Goal: Transaction & Acquisition: Purchase product/service

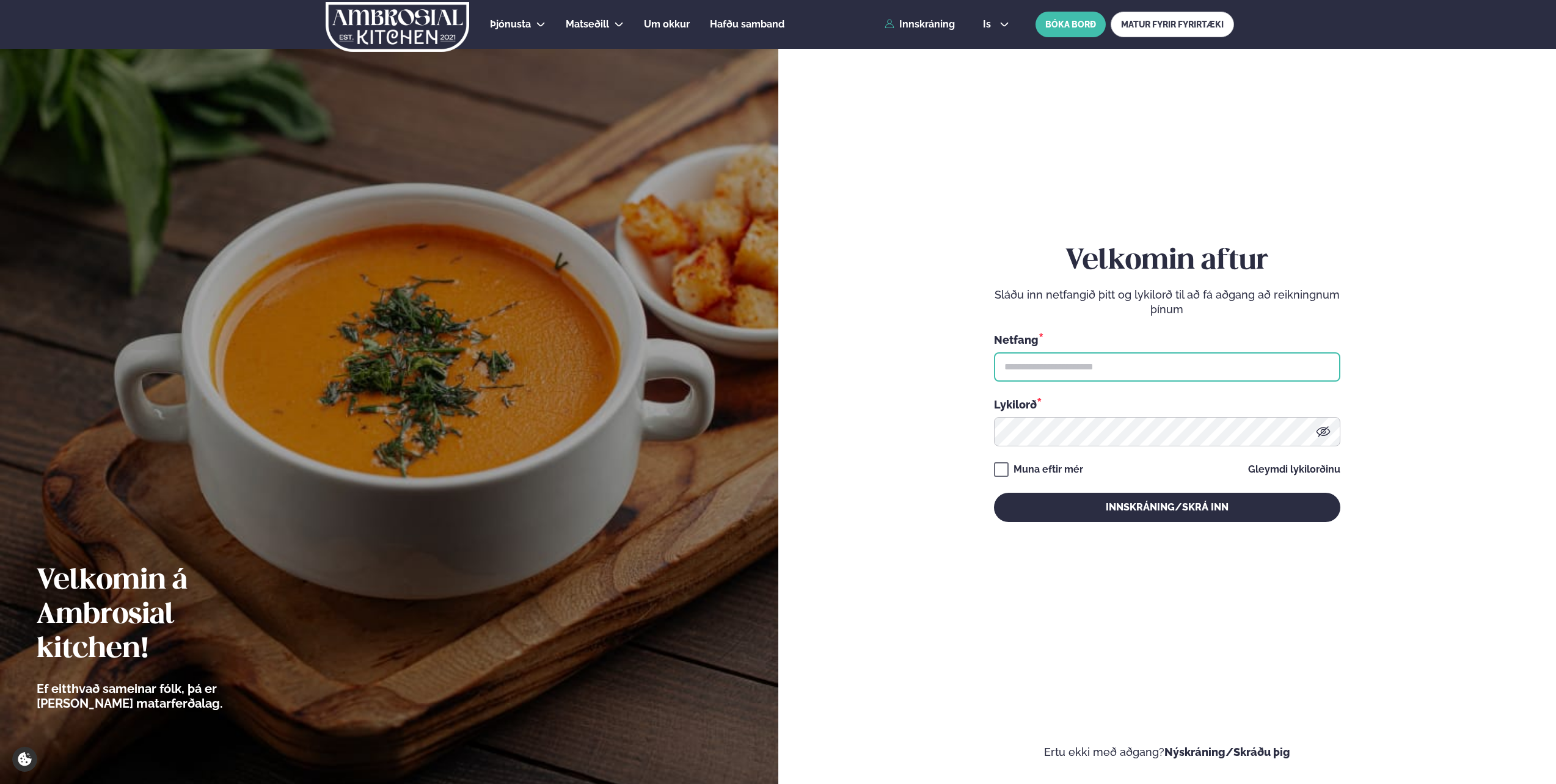
click at [1082, 377] on input "text" at bounding box center [1167, 367] width 347 height 29
type input "**********"
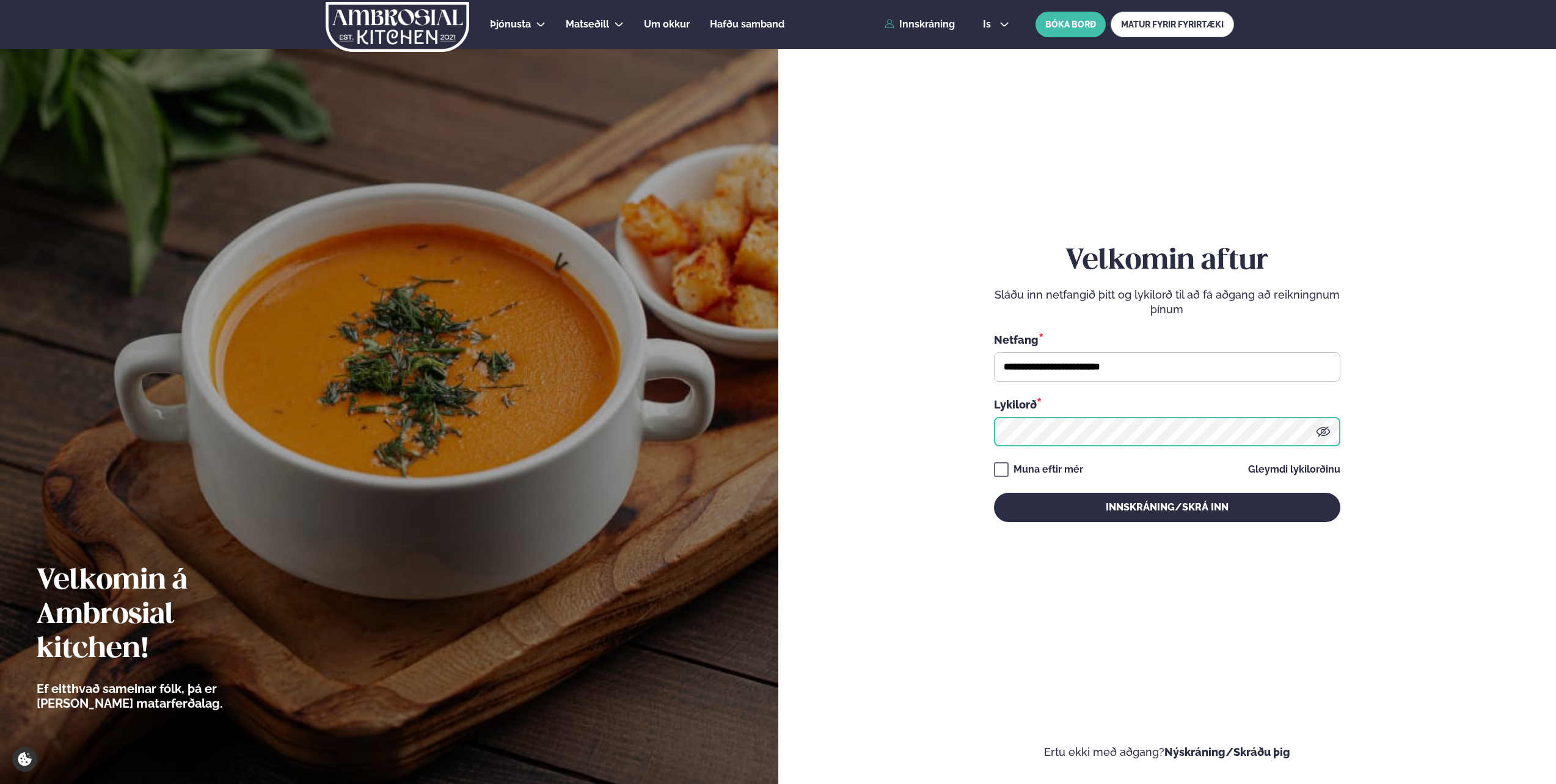
click at [994, 493] on button "Innskráning/Skrá inn" at bounding box center [1167, 507] width 347 height 29
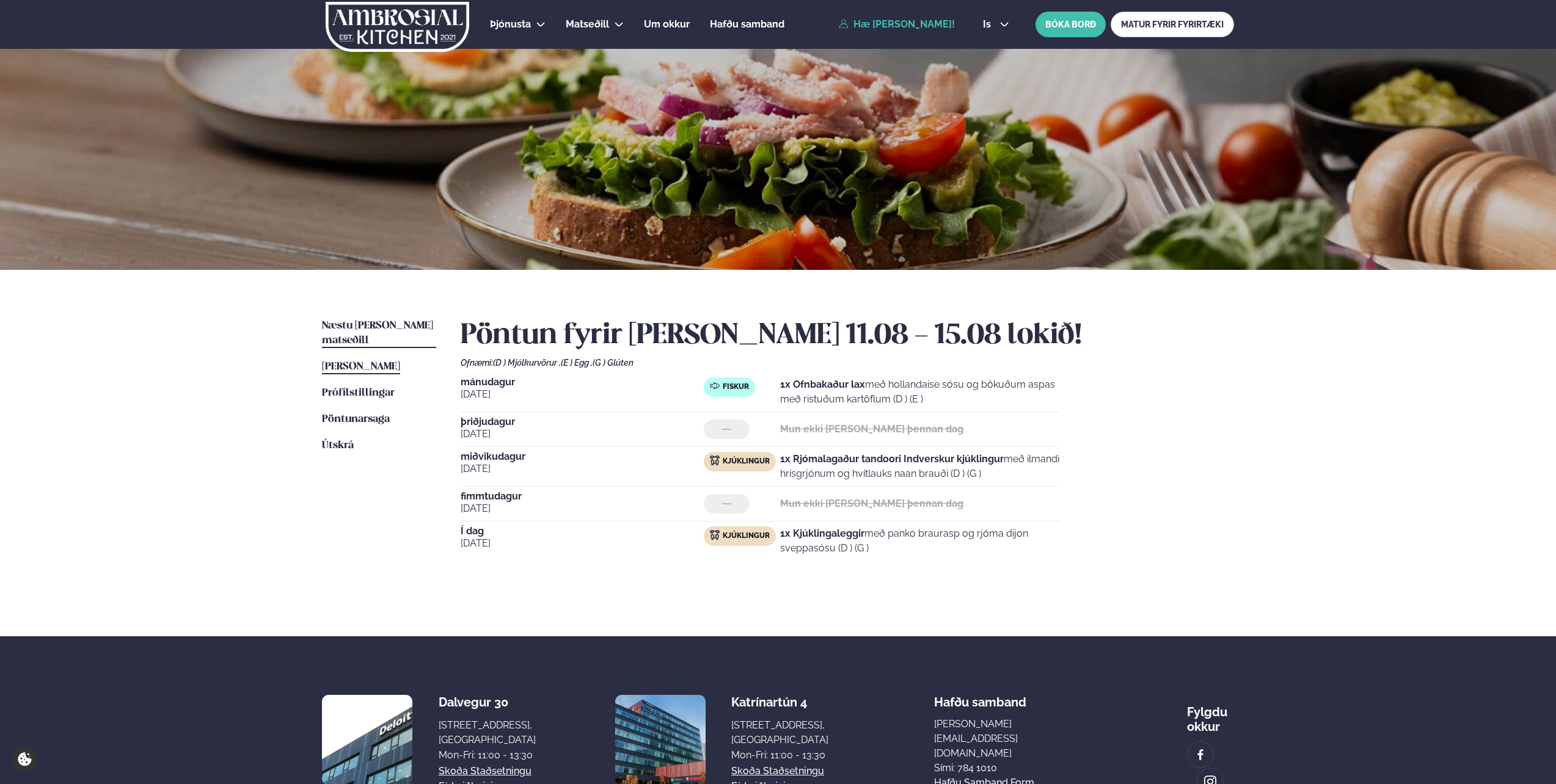
click at [378, 325] on span "Næstu [PERSON_NAME] matseðill" at bounding box center [377, 333] width 111 height 25
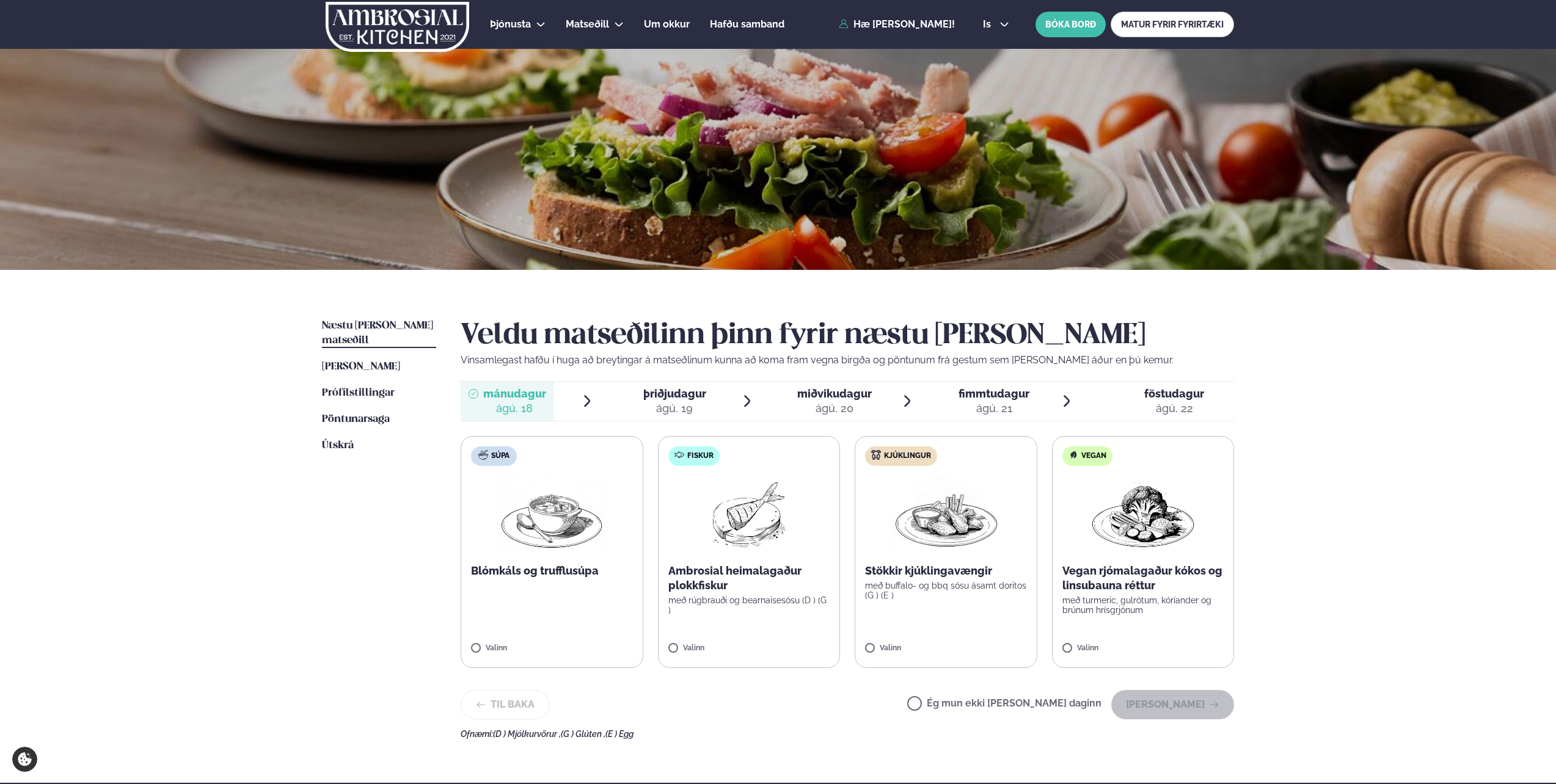
click at [790, 595] on div "Ambrosial heimalagaður plokkfiskur með rúgbrauði og bearnaisesósu (D ) (G )" at bounding box center [749, 589] width 162 height 51
click at [942, 597] on p "með buffalo- og bbq sósu ásamt doritos (G ) (E )" at bounding box center [946, 591] width 162 height 20
click at [704, 642] on div at bounding box center [713, 642] width 47 height 24
click at [1194, 703] on button "[PERSON_NAME]" at bounding box center [1172, 705] width 123 height 29
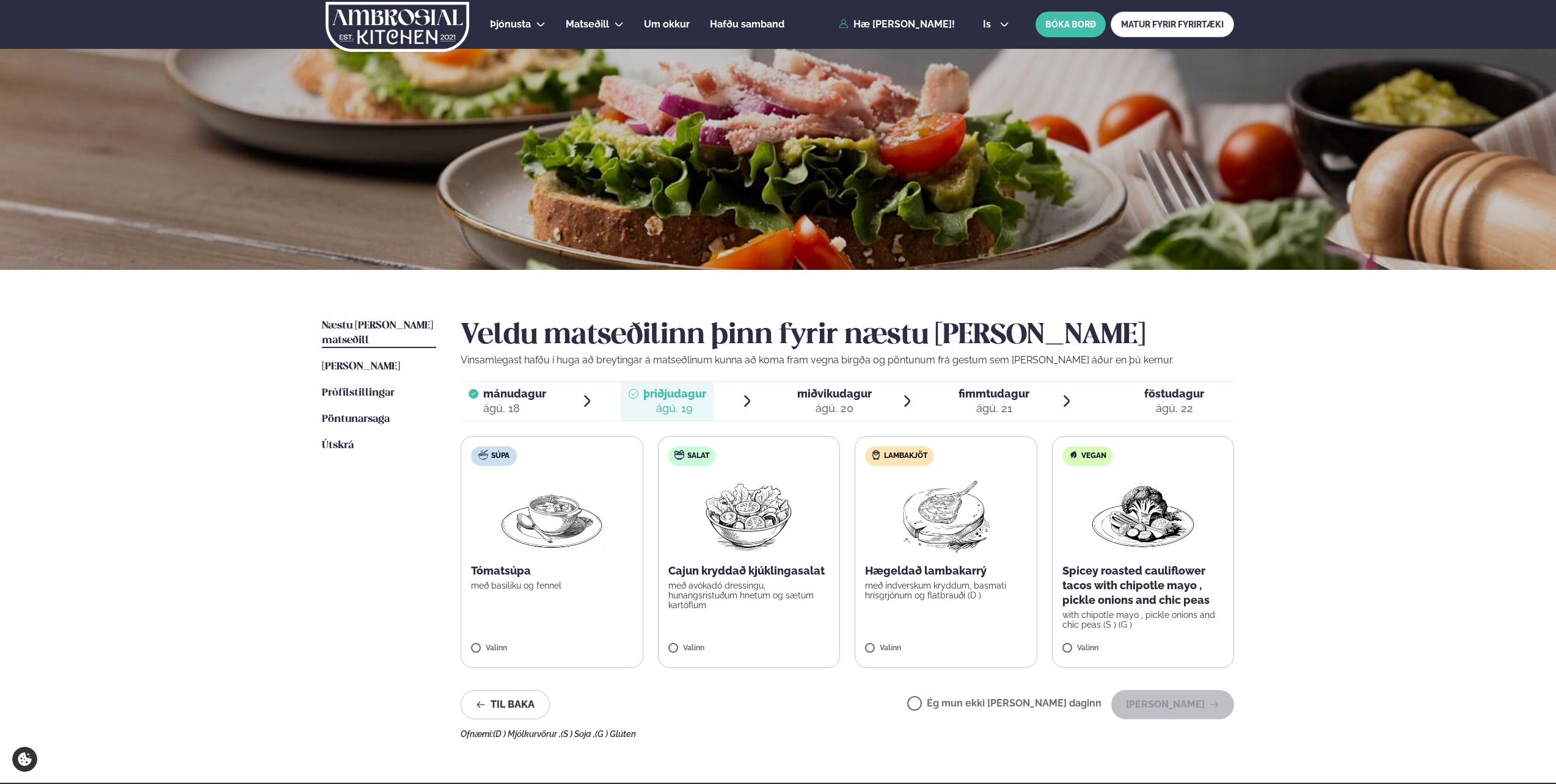
click at [1025, 696] on div "Ég mun ekki [PERSON_NAME] daginn [PERSON_NAME]" at bounding box center [1071, 705] width 327 height 29
click at [1028, 703] on label "Ég mun ekki [PERSON_NAME] daginn" at bounding box center [1004, 705] width 194 height 13
click at [1211, 705] on icon "button" at bounding box center [1214, 705] width 8 height 6
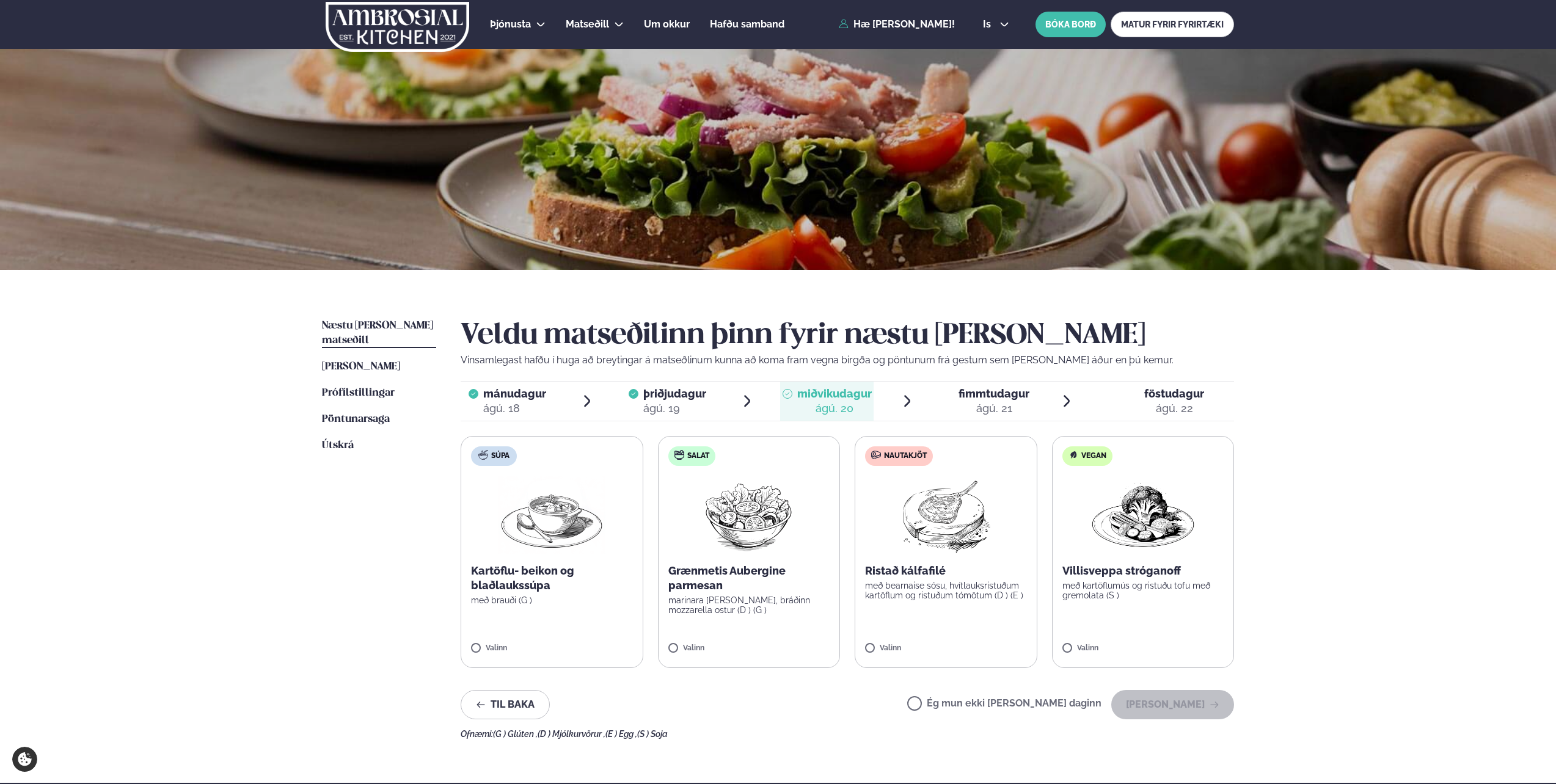
click at [954, 602] on label "Nautakjöt Ristað kálfafilé með bearnaise sósu, hvítlauksristuðum kartöflum og r…" at bounding box center [946, 552] width 183 height 232
click at [1147, 693] on button "[PERSON_NAME]" at bounding box center [1172, 705] width 123 height 29
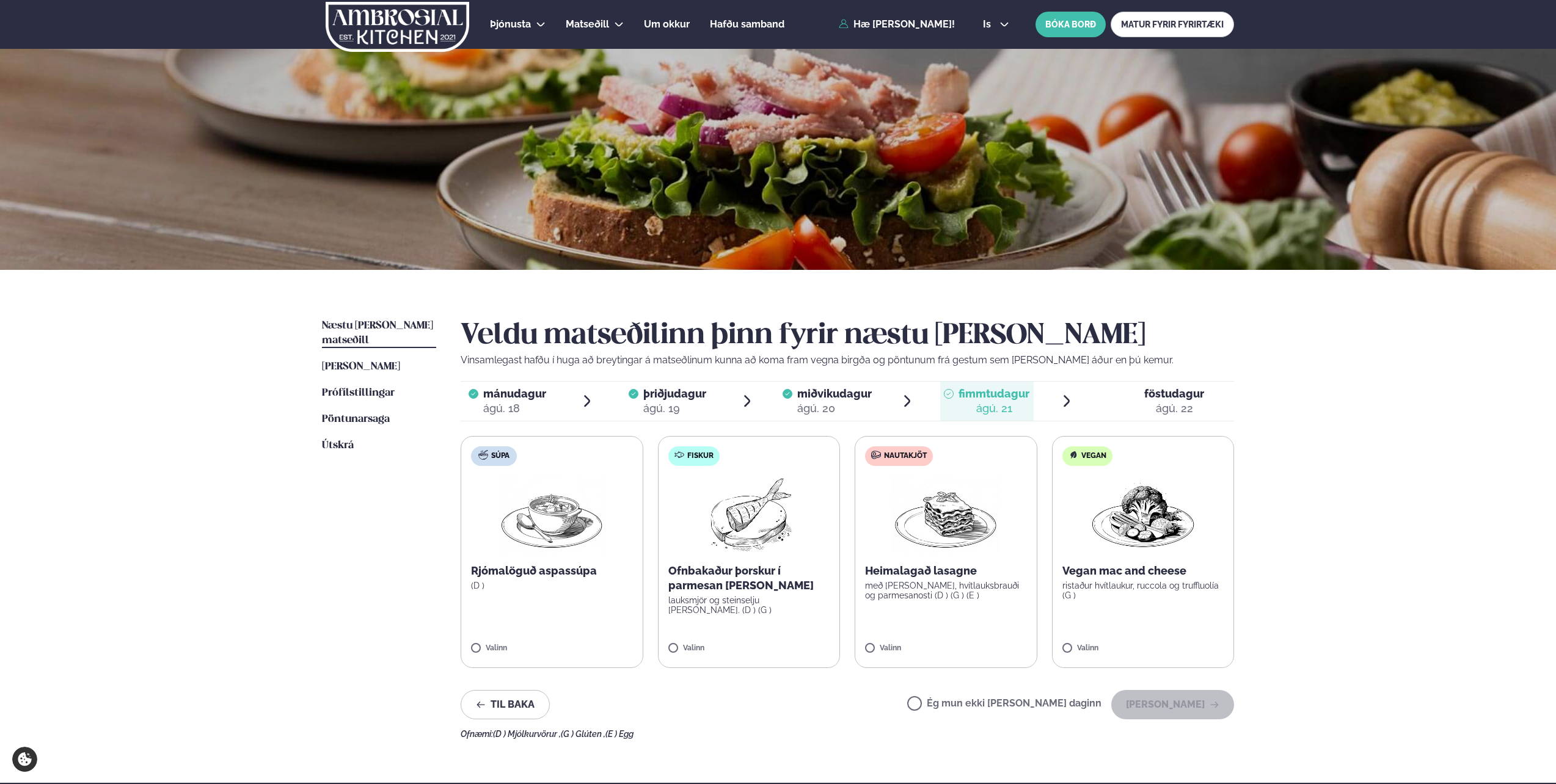
click at [806, 585] on p "Ofnbakaður þorskur í parmesan [PERSON_NAME]" at bounding box center [749, 578] width 162 height 29
click at [1185, 699] on button "[PERSON_NAME]" at bounding box center [1172, 705] width 123 height 29
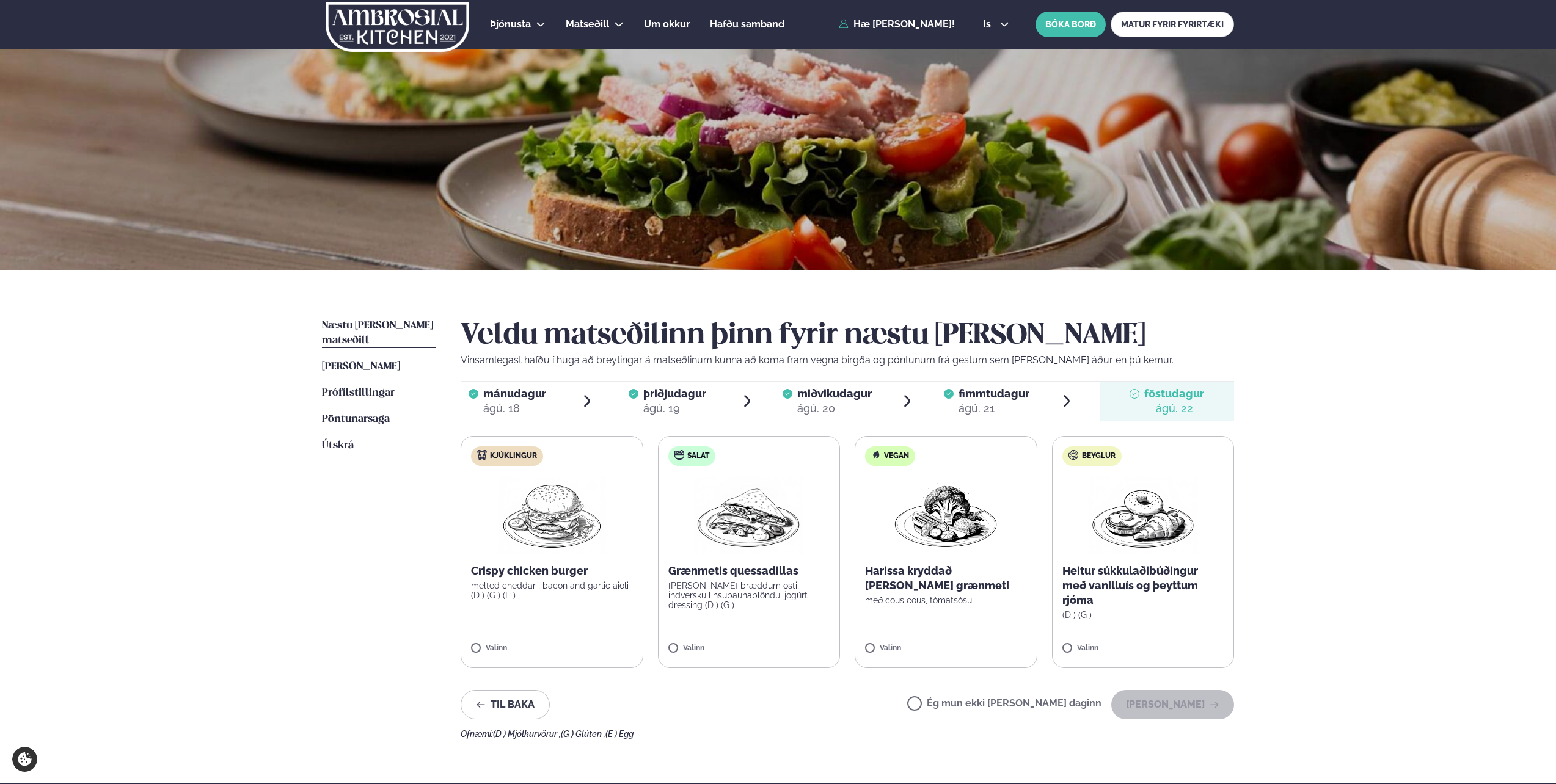
click at [963, 598] on p "með cous cous, tómatsósu" at bounding box center [946, 600] width 162 height 10
click at [1183, 697] on button "[PERSON_NAME]" at bounding box center [1172, 705] width 123 height 29
